Goal: Transaction & Acquisition: Purchase product/service

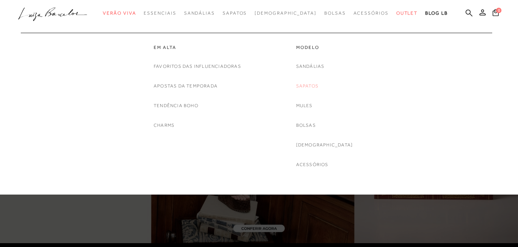
click at [318, 89] on link "Sapatos" at bounding box center [307, 86] width 22 height 8
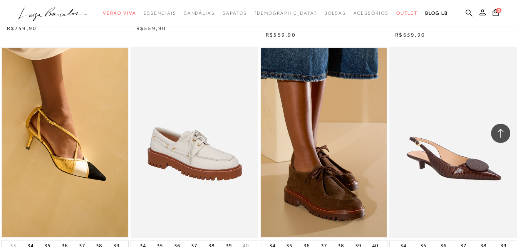
scroll to position [809, 0]
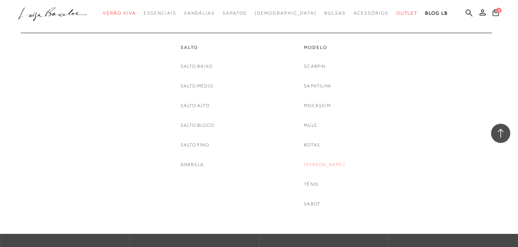
click at [327, 164] on link "[PERSON_NAME]" at bounding box center [324, 165] width 41 height 8
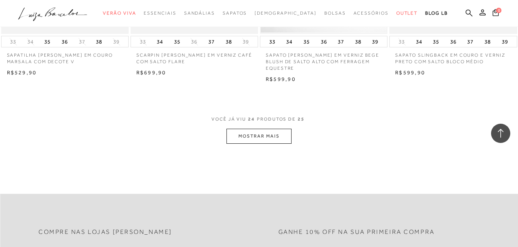
scroll to position [1463, 0]
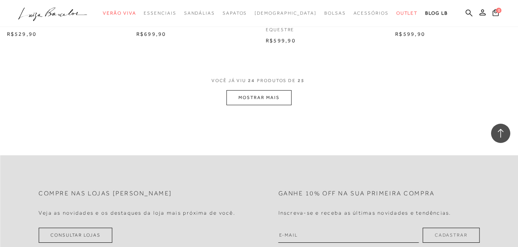
scroll to position [809, 0]
